Goal: Check status: Check status

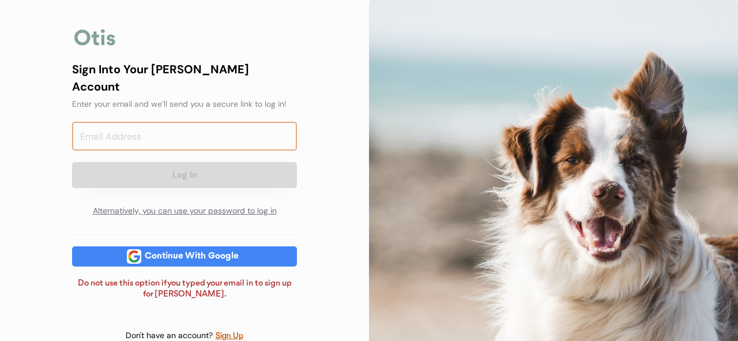
click at [185, 122] on input "email" at bounding box center [184, 136] width 225 height 29
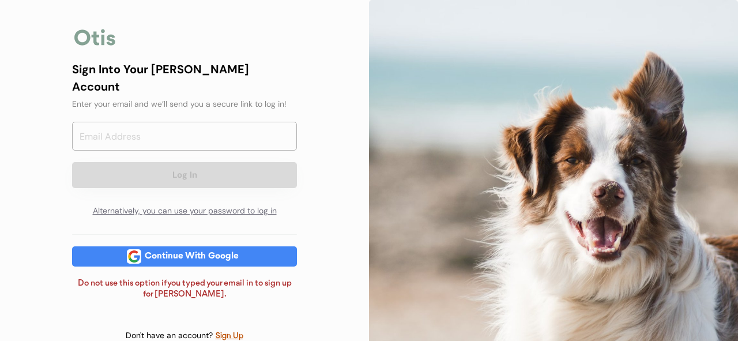
click at [50, 35] on div "Sign Into Your Otis Account Enter your email and we’ll send you a secure link t…" at bounding box center [184, 183] width 369 height 366
